Goal: Find specific page/section: Find specific page/section

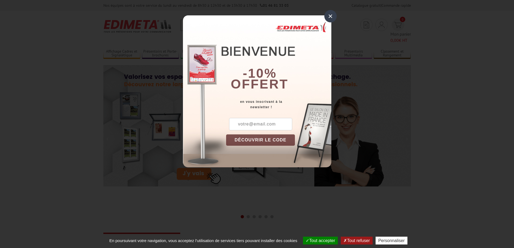
click at [331, 16] on div "×" at bounding box center [330, 16] width 12 height 12
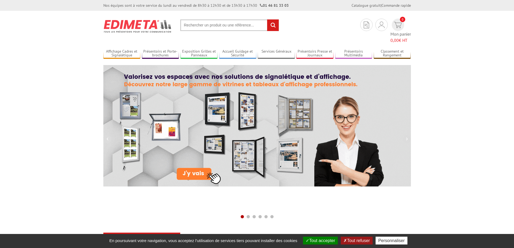
click at [259, 24] on input "text" at bounding box center [229, 25] width 99 height 12
click at [256, 25] on input "text" at bounding box center [229, 25] width 99 height 12
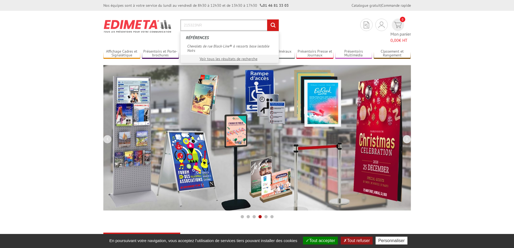
type input "215323NR"
click at [267, 19] on input "rechercher" at bounding box center [273, 25] width 12 height 12
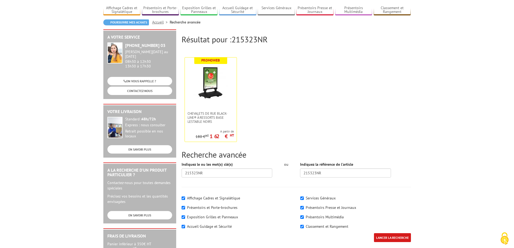
scroll to position [54, 0]
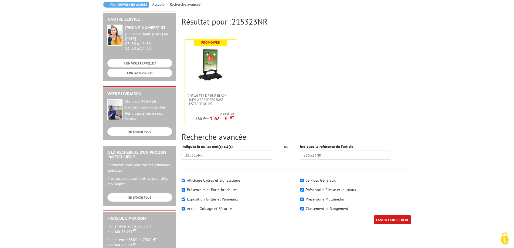
click at [229, 180] on label "Affichage Cadres et Signalétique" at bounding box center [213, 180] width 53 height 5
click at [185, 180] on input"] "Affichage Cadres et Signalétique" at bounding box center [184, 181] width 4 height 4
click at [216, 181] on label "Affichage Cadres et Signalétique" at bounding box center [213, 180] width 53 height 5
click at [185, 181] on input"] "Affichage Cadres et Signalétique" at bounding box center [184, 181] width 4 height 4
checkbox input"] "true"
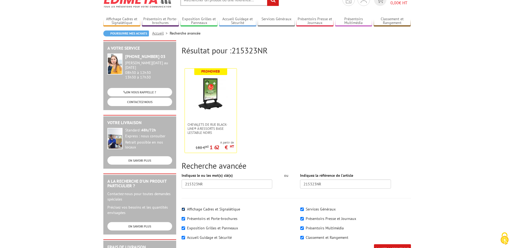
scroll to position [0, 0]
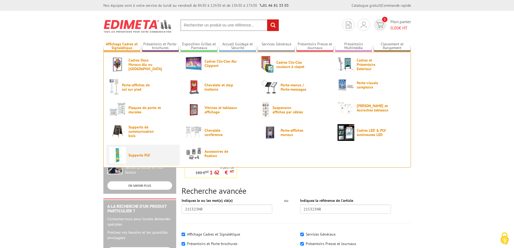
click at [141, 157] on span "Supports PLV" at bounding box center [144, 155] width 32 height 4
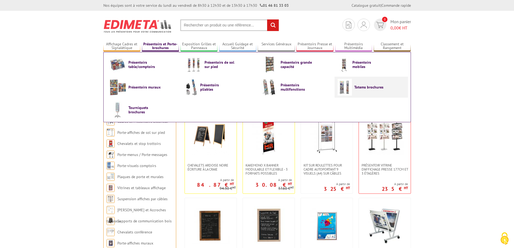
click at [361, 86] on span "Totems brochures" at bounding box center [370, 87] width 32 height 4
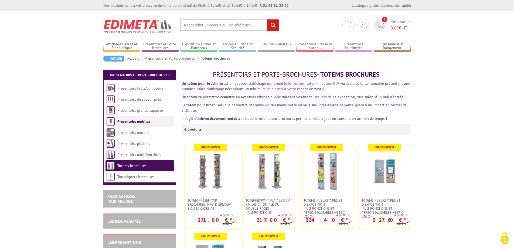
click at [144, 121] on link "Présentoirs mobiles" at bounding box center [133, 121] width 33 height 5
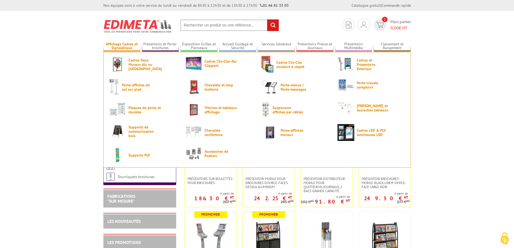
click at [119, 46] on link "Affichage Cadres et Signalétique" at bounding box center [121, 46] width 37 height 9
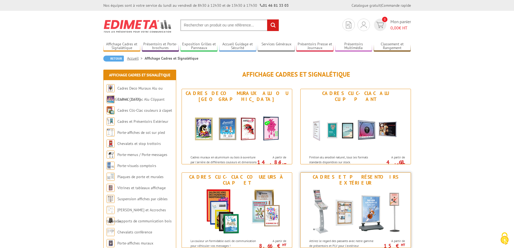
click at [355, 222] on img at bounding box center [356, 211] width 100 height 49
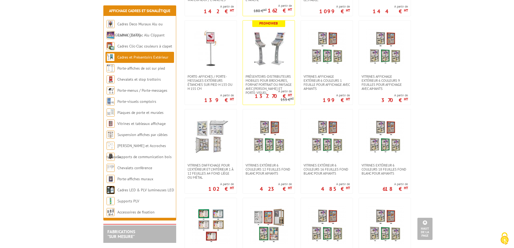
scroll to position [282, 0]
